Goal: Information Seeking & Learning: Learn about a topic

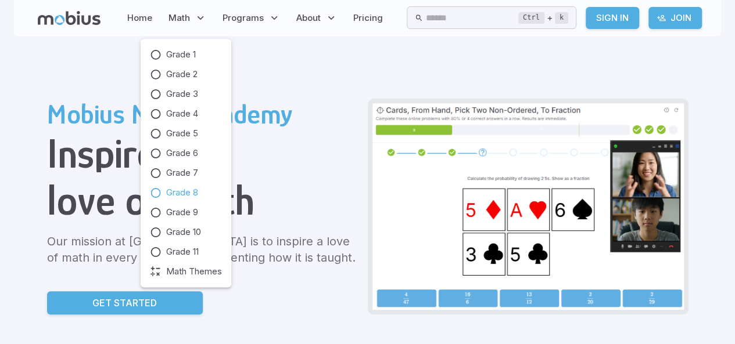
click at [157, 191] on icon at bounding box center [156, 193] width 12 height 12
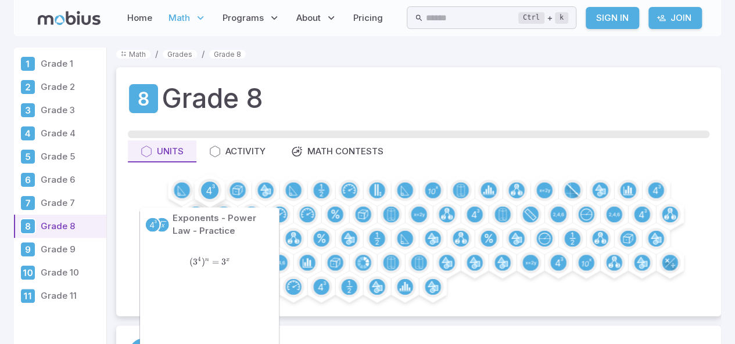
click at [206, 189] on circle at bounding box center [209, 190] width 17 height 17
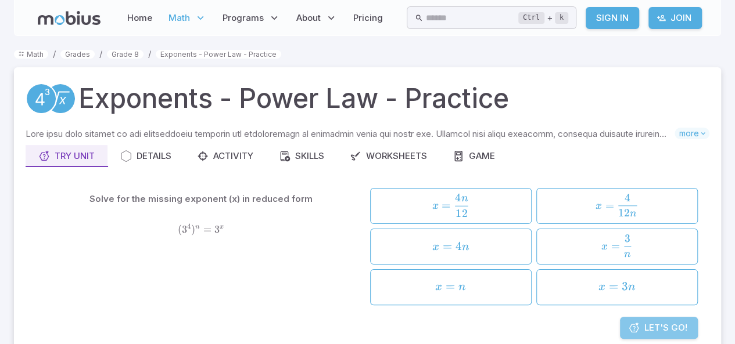
click at [659, 328] on span "Let's Go!" at bounding box center [665, 328] width 43 height 13
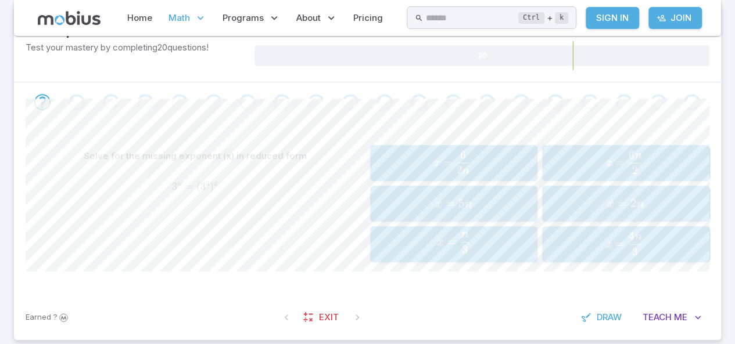
scroll to position [193, 0]
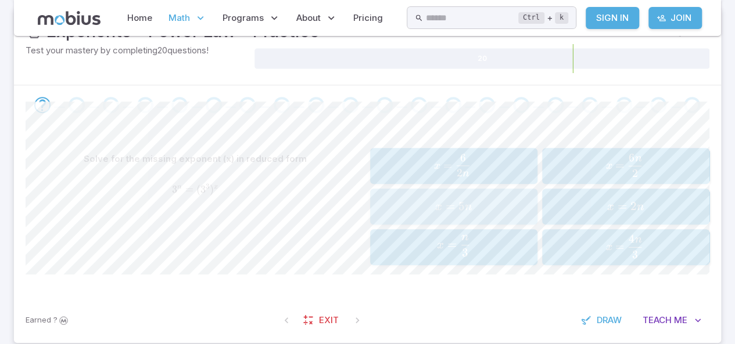
click at [438, 199] on span "x =" at bounding box center [446, 207] width 23 height 16
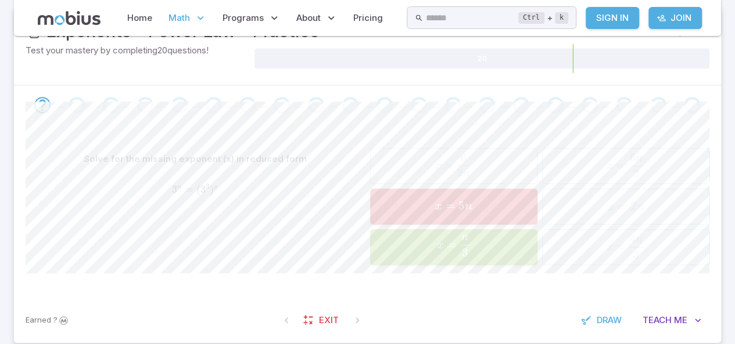
click at [438, 244] on span "x" at bounding box center [440, 246] width 7 height 12
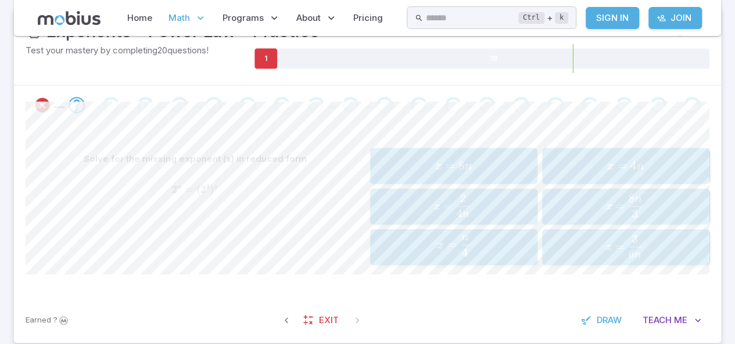
click at [437, 265] on div "Solve for the missing exponent (x) in reduced form 2 n = ( 2 4 ) x 2^{n} = (2^{…" at bounding box center [367, 211] width 683 height 173
click at [422, 253] on span "x = 4 n ​" at bounding box center [453, 246] width 160 height 22
click at [408, 254] on span "x = 2 2 n ​" at bounding box center [451, 246] width 143 height 23
click at [391, 214] on span "x = 3 4 n ​" at bounding box center [451, 206] width 146 height 23
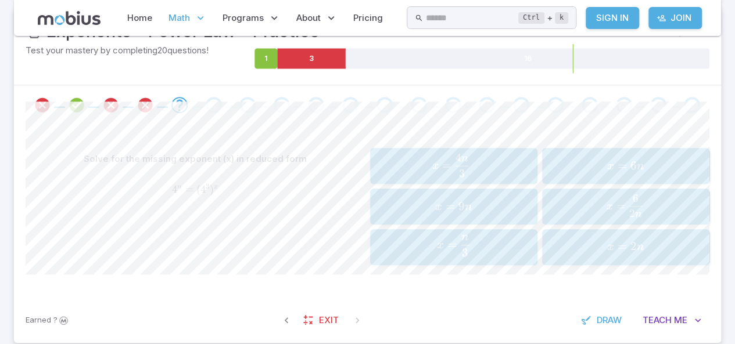
click at [393, 161] on span "x = 3 4 n ​" at bounding box center [451, 165] width 146 height 23
click at [397, 200] on span "x = 2 n ​" at bounding box center [453, 206] width 160 height 22
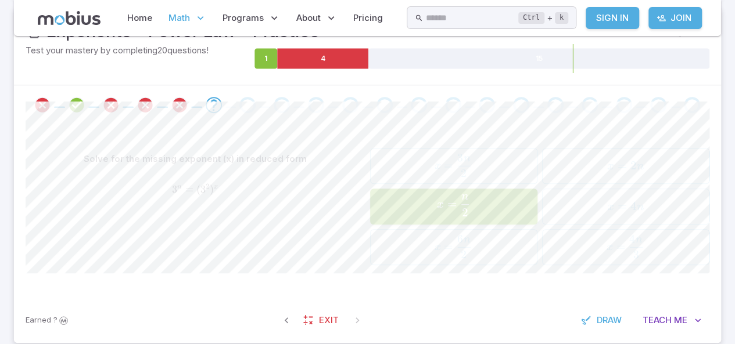
click at [397, 200] on span "x = 2 n ​" at bounding box center [453, 206] width 160 height 22
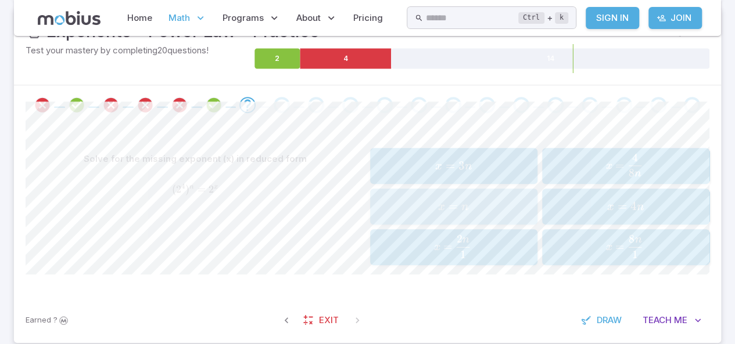
click at [440, 191] on button "x = n x=n x = n" at bounding box center [453, 207] width 167 height 36
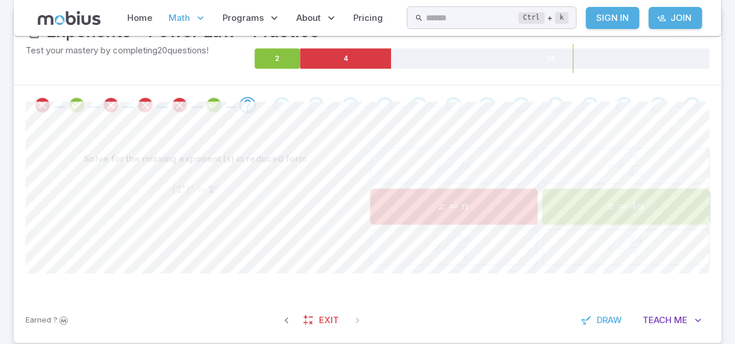
click at [584, 215] on div "x = 4 n x=4n x = 4 n" at bounding box center [625, 206] width 160 height 27
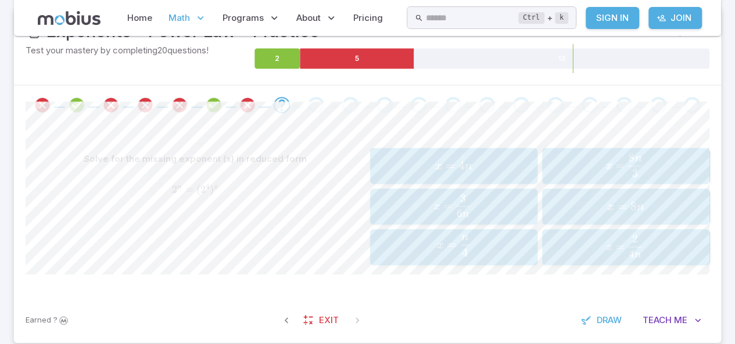
click at [454, 250] on span "=" at bounding box center [451, 245] width 9 height 15
click at [614, 265] on div "Solve for the missing exponent (x) in reduced form ( 2 3 ) n = 2 x (2^{3})^{n} …" at bounding box center [367, 211] width 683 height 173
click at [609, 258] on div "x = 2 n 3 x=\frac{2n}{3} x = 3 2 n ​" at bounding box center [625, 247] width 160 height 27
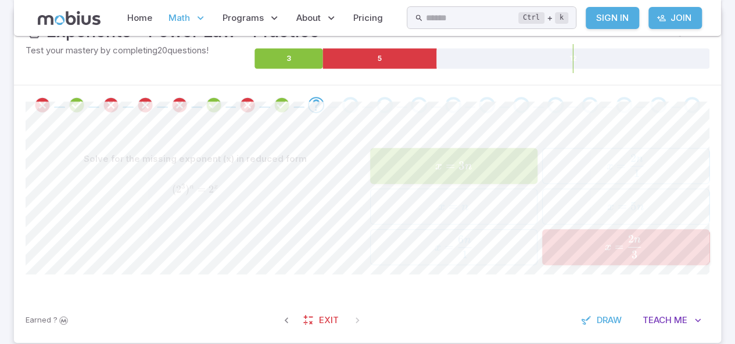
click at [469, 168] on span "n" at bounding box center [468, 167] width 8 height 12
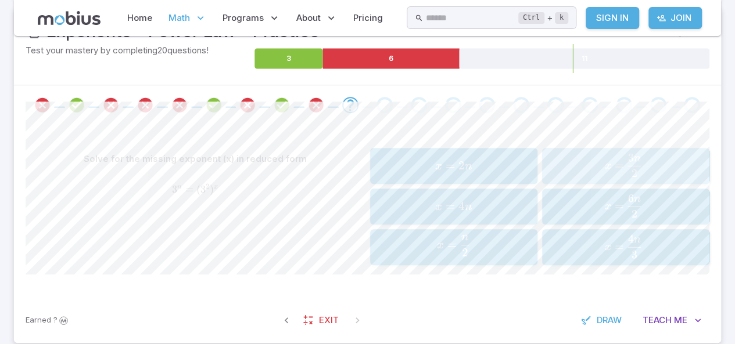
click at [573, 172] on span "x = 2 3 n ​" at bounding box center [624, 165] width 146 height 23
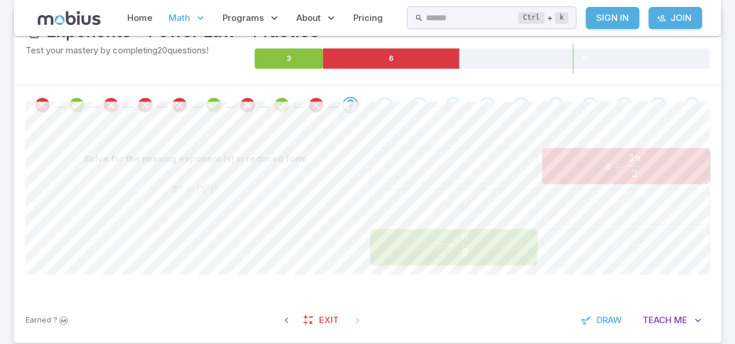
click at [468, 240] on span "n" at bounding box center [465, 238] width 8 height 12
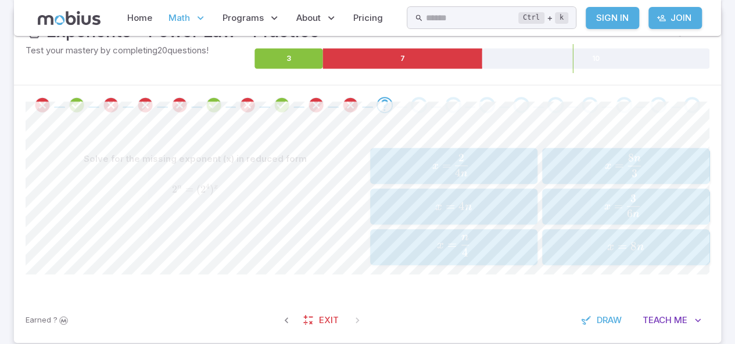
click at [465, 184] on div "x = 2 4 n x=\frac{2}{4n} x = 4 n 2 ​ x = 4 n x=4n x = 4 n x = n 4 x=\frac{n}{4}…" at bounding box center [540, 206] width 340 height 117
click at [469, 202] on span "n" at bounding box center [468, 208] width 8 height 12
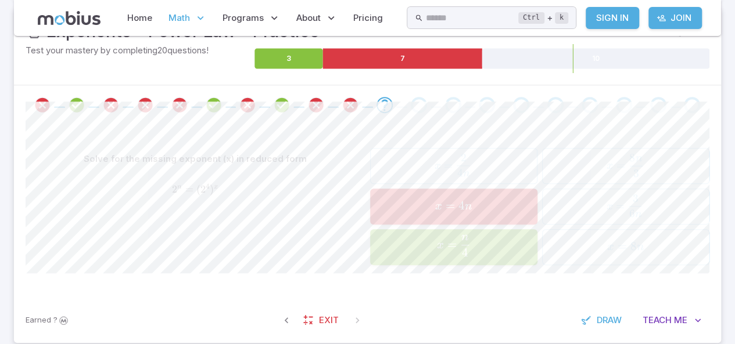
click at [474, 165] on div "x = 2 4 n x=\frac{2}{4n} x = 4 n 2 ​ x = 4 n x=4n x = 4 n x = n 4 x=\frac{n}{4}…" at bounding box center [540, 206] width 340 height 117
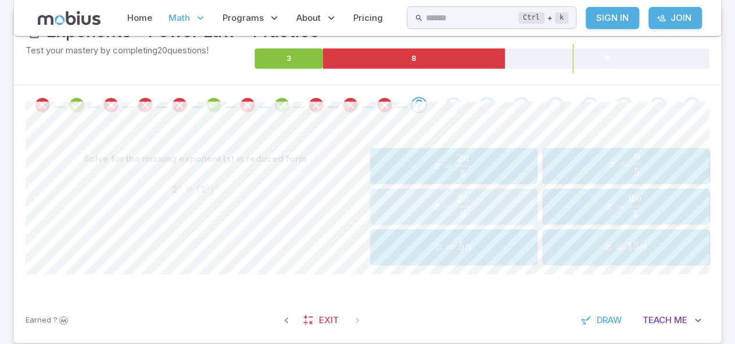
click at [473, 197] on span "x = 9 3 n ​" at bounding box center [451, 206] width 143 height 23
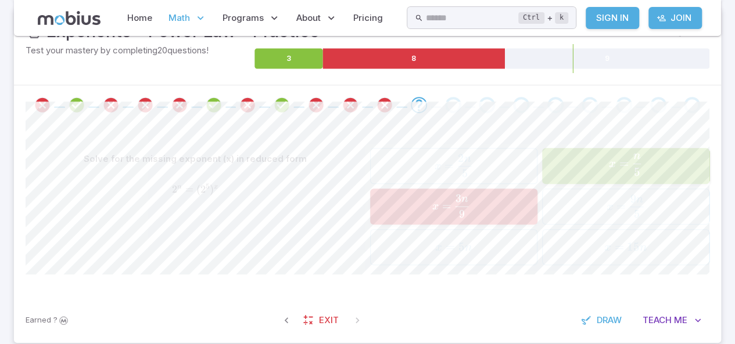
click at [609, 169] on span "x =" at bounding box center [620, 164] width 23 height 16
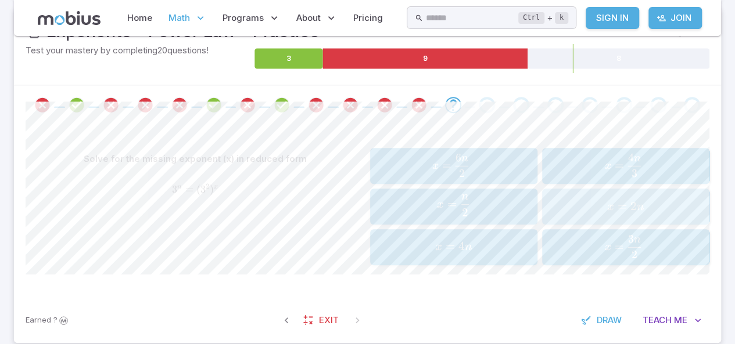
click at [605, 214] on div "x = 2 n x=2n x = 2 n" at bounding box center [625, 206] width 160 height 27
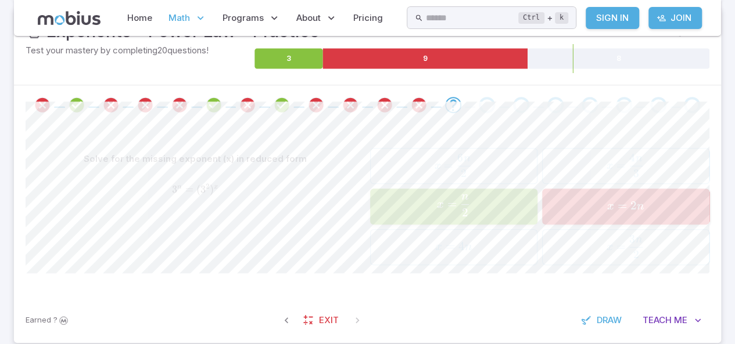
click at [433, 205] on span "x = 2 n ​" at bounding box center [453, 206] width 160 height 22
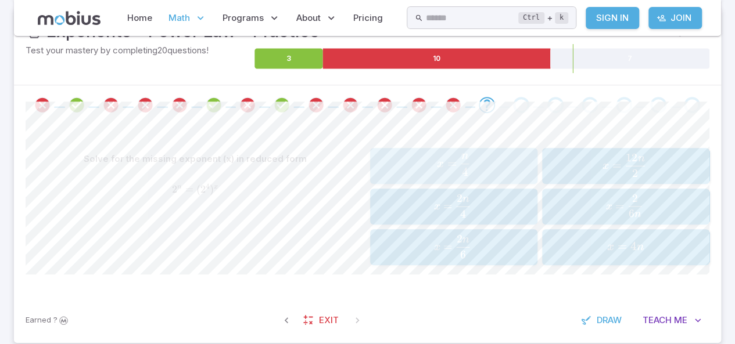
click at [479, 157] on span "x = 4 n ​" at bounding box center [453, 165] width 160 height 22
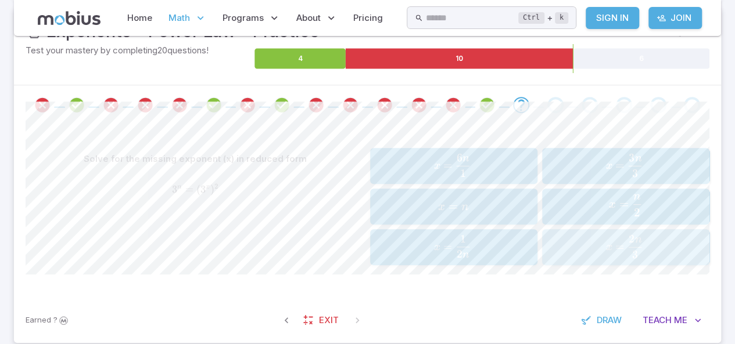
click at [631, 264] on button "x = 2 n 3 x=\frac{2n}{3} x = 3 2 n ​" at bounding box center [625, 247] width 167 height 36
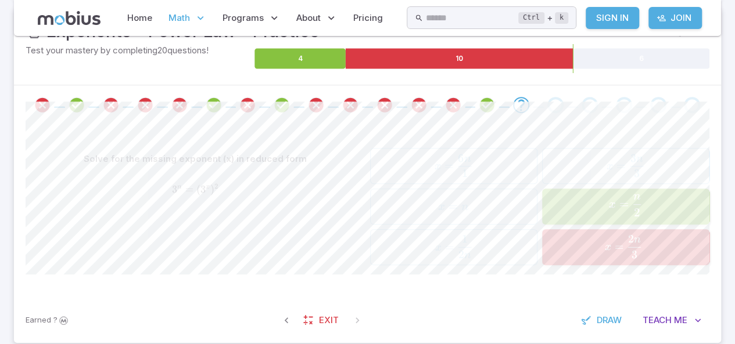
click at [623, 220] on button "x = n 2 x=\frac{n}{2} x = 2 n ​" at bounding box center [625, 207] width 167 height 36
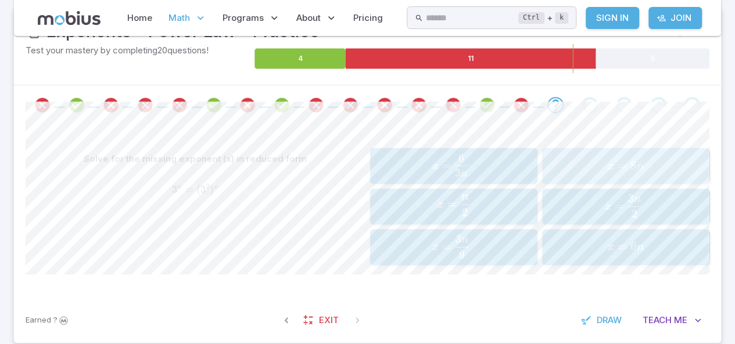
click at [585, 170] on span "x = 8 n" at bounding box center [625, 167] width 160 height 16
click at [470, 178] on button "x = n 2 x=\frac{n}{2} x = 2 n ​" at bounding box center [453, 166] width 167 height 36
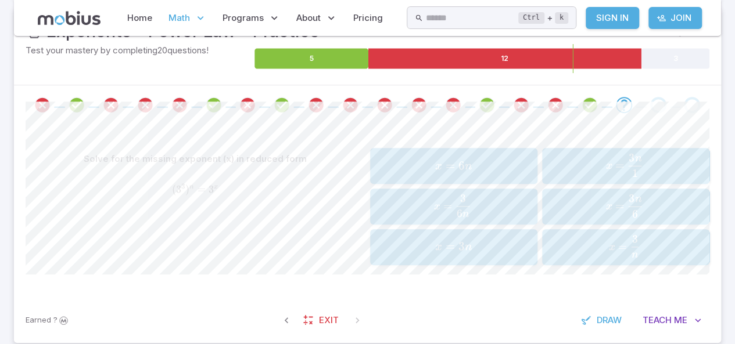
click at [564, 212] on span "x = 6 3 n ​" at bounding box center [623, 206] width 143 height 23
click at [476, 200] on span "x = 3 n ​" at bounding box center [453, 206] width 160 height 22
click at [478, 155] on span "x = 9 n 3 ​" at bounding box center [452, 165] width 139 height 23
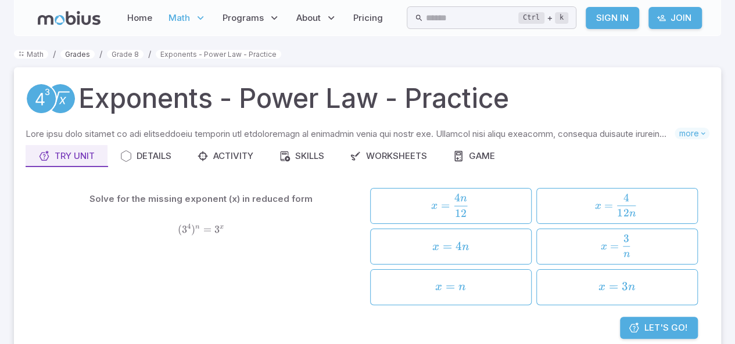
click at [75, 54] on link "Grades" at bounding box center [77, 54] width 34 height 9
click at [354, 159] on icon "button" at bounding box center [356, 156] width 12 height 12
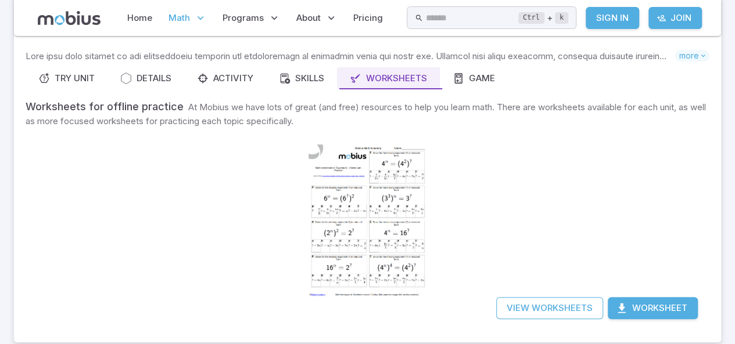
scroll to position [74, 0]
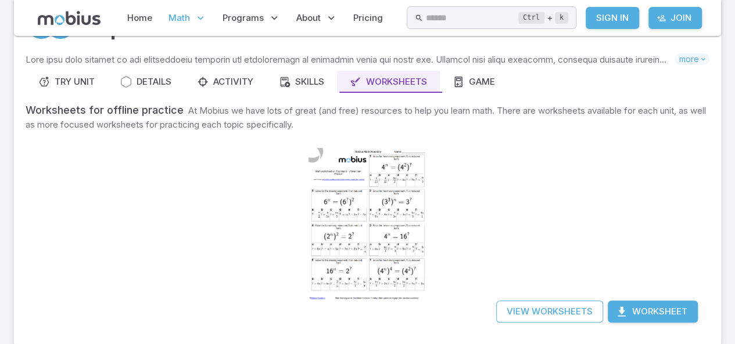
click at [617, 319] on button "Worksheet" at bounding box center [652, 312] width 90 height 22
click at [625, 310] on icon "button" at bounding box center [622, 312] width 12 height 12
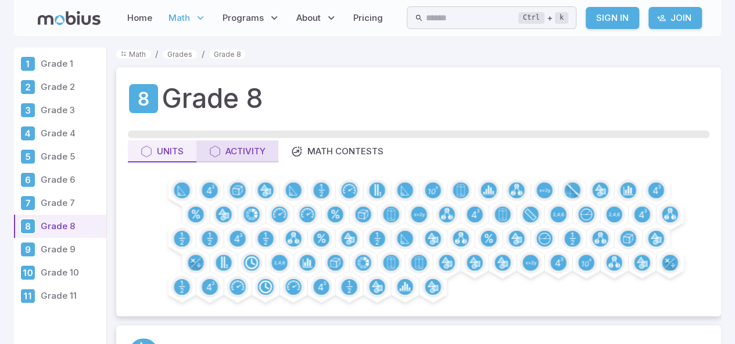
drag, startPoint x: 211, startPoint y: 188, endPoint x: 201, endPoint y: 152, distance: 38.0
click at [201, 152] on div "Grade 8 Units Activity Math Contests" at bounding box center [418, 191] width 605 height 249
click at [142, 23] on link "Home" at bounding box center [140, 18] width 32 height 27
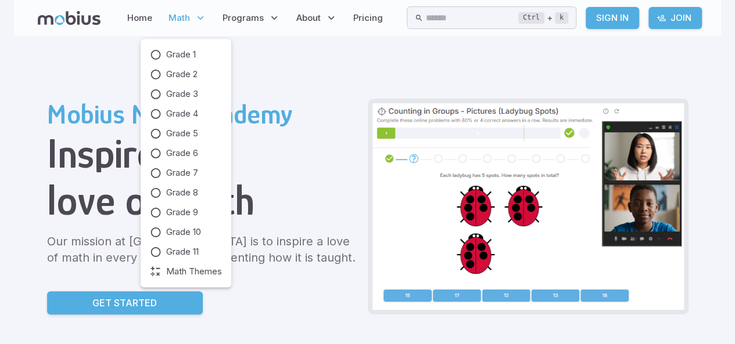
click at [168, 15] on span "Math" at bounding box center [178, 18] width 21 height 13
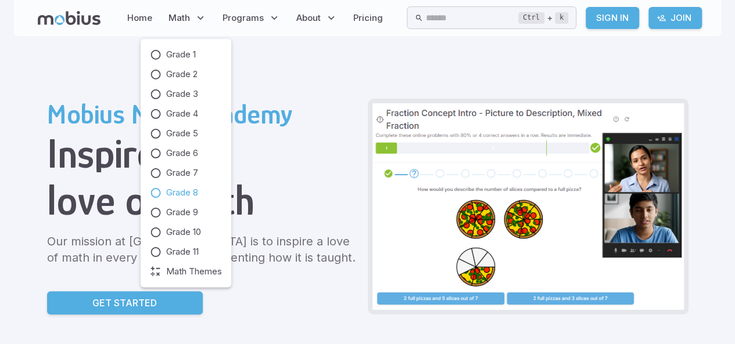
click at [154, 191] on icon at bounding box center [156, 193] width 12 height 12
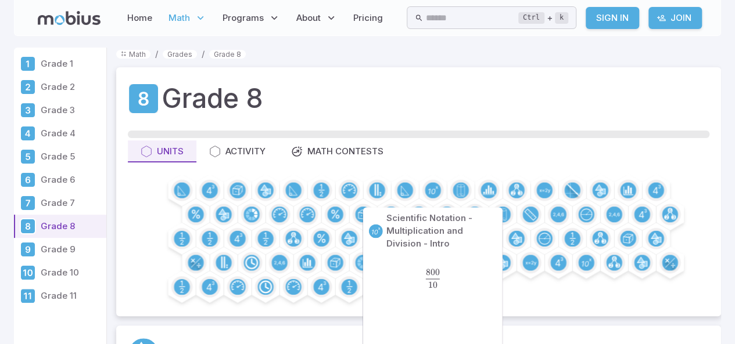
click at [376, 243] on div "Scientific Notation - Multiplication and Division - Intro" at bounding box center [433, 231] width 130 height 38
click at [437, 194] on circle at bounding box center [432, 190] width 17 height 17
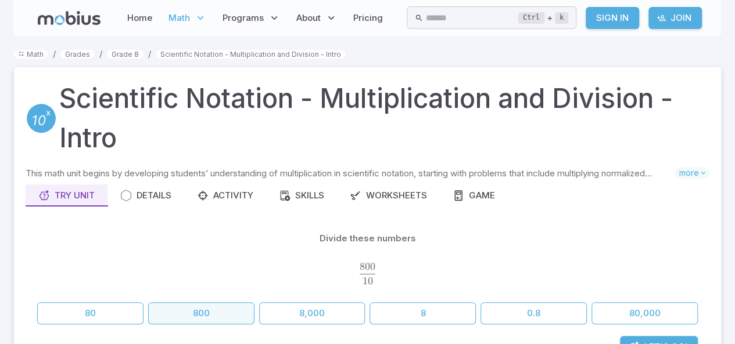
click at [225, 318] on button "800" at bounding box center [201, 314] width 106 height 22
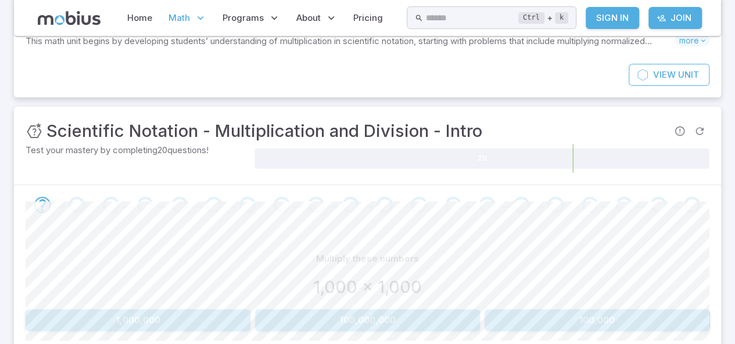
scroll to position [138, 0]
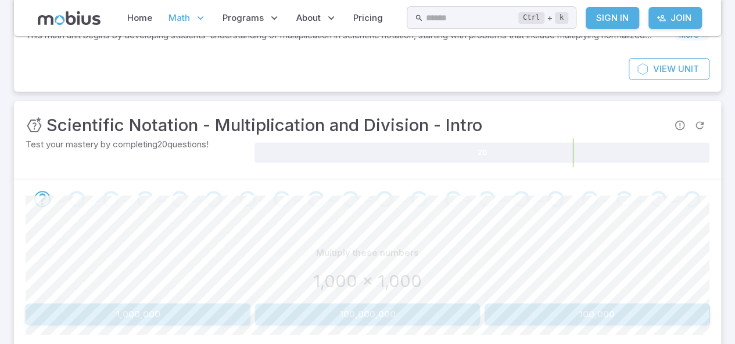
click at [214, 315] on button "1,000,000" at bounding box center [138, 315] width 225 height 22
click at [361, 311] on button "600" at bounding box center [367, 315] width 133 height 22
click at [229, 322] on button "1,000" at bounding box center [138, 315] width 225 height 22
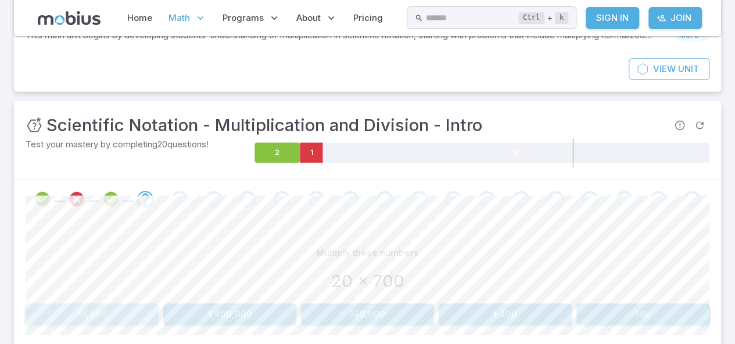
click at [103, 318] on button "14,000" at bounding box center [92, 315] width 133 height 22
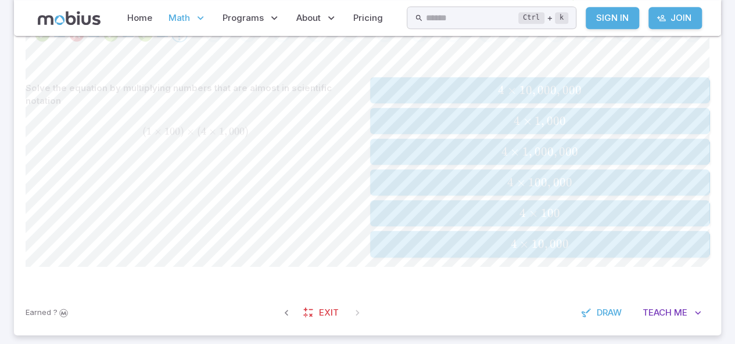
scroll to position [302, 0]
